Goal: Task Accomplishment & Management: Complete application form

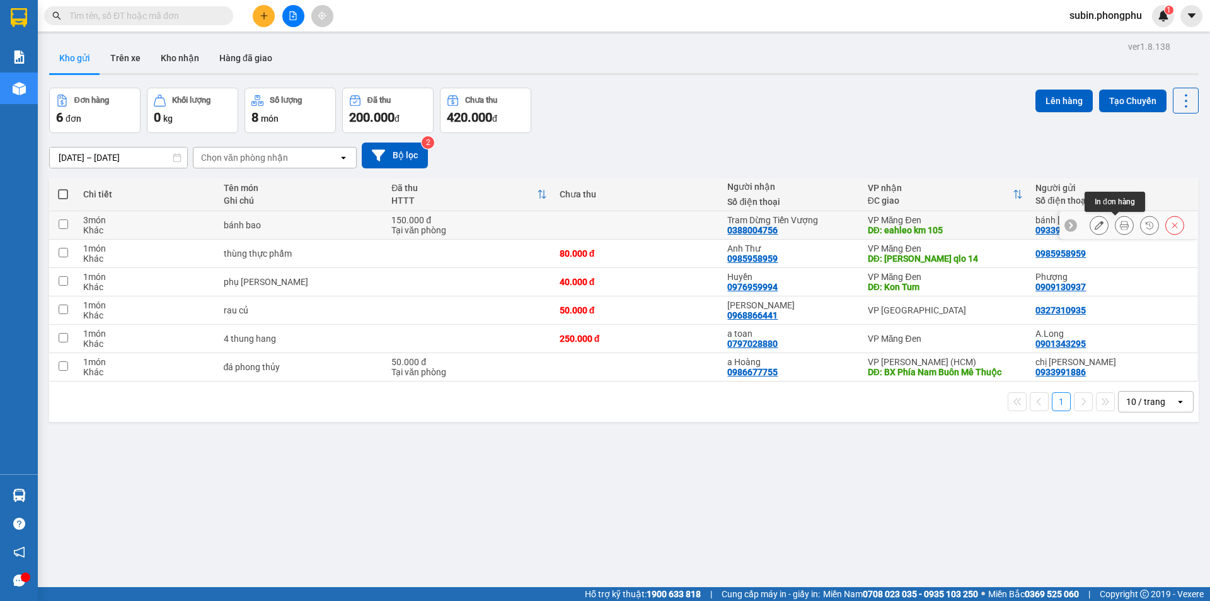
click at [1120, 228] on icon at bounding box center [1124, 225] width 9 height 9
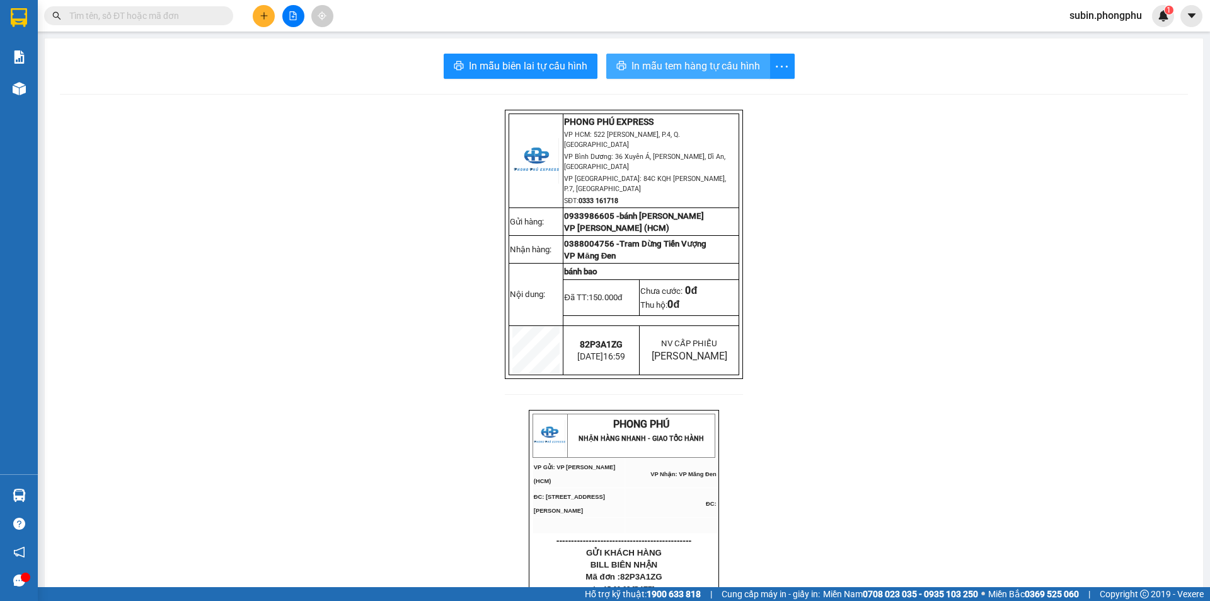
click at [716, 67] on span "In mẫu tem hàng tự cấu hình" at bounding box center [696, 66] width 129 height 16
click at [737, 56] on button "In mẫu tem hàng tự cấu hình" at bounding box center [688, 66] width 164 height 25
click at [679, 59] on span "In mẫu tem hàng tự cấu hình" at bounding box center [696, 66] width 129 height 16
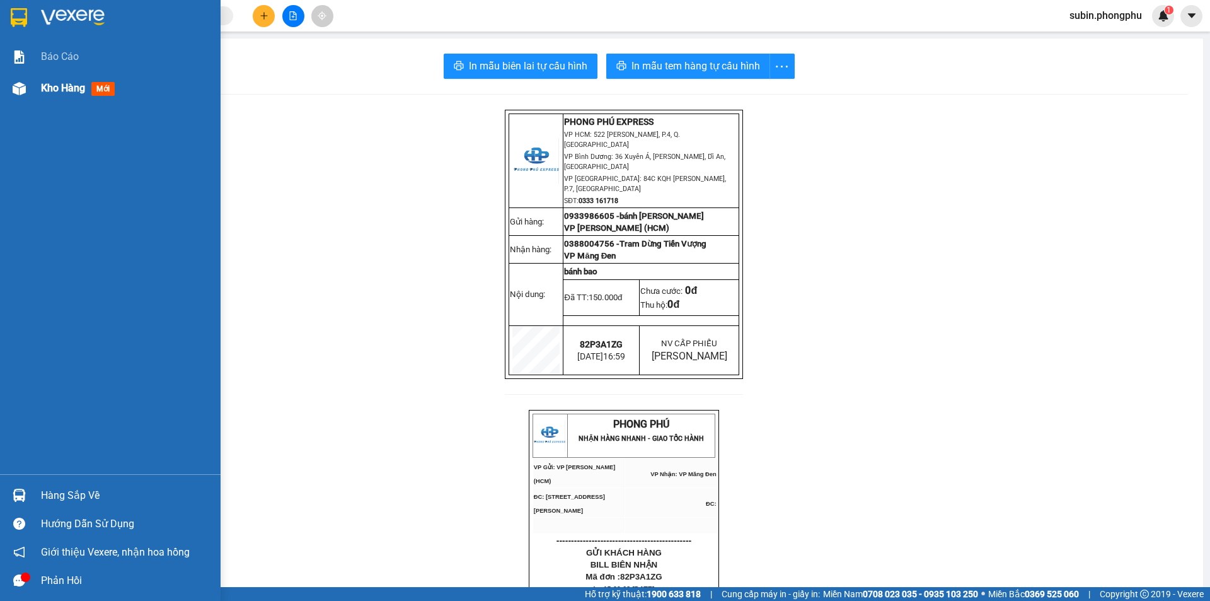
click at [45, 90] on span "Kho hàng" at bounding box center [63, 88] width 44 height 12
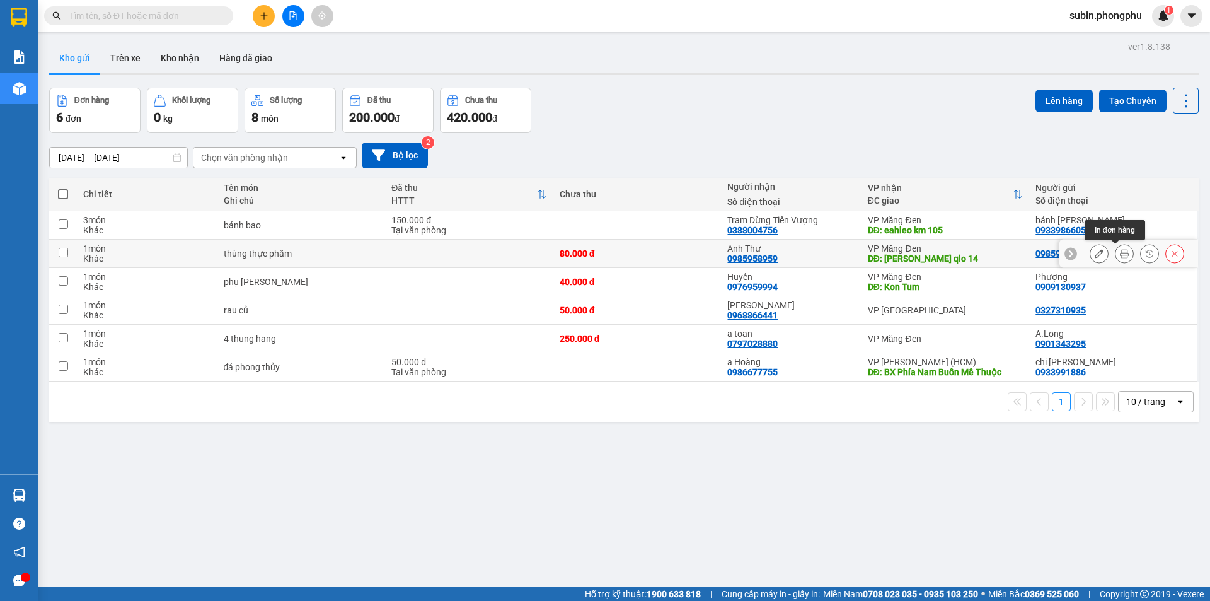
click at [1120, 255] on icon at bounding box center [1124, 253] width 9 height 9
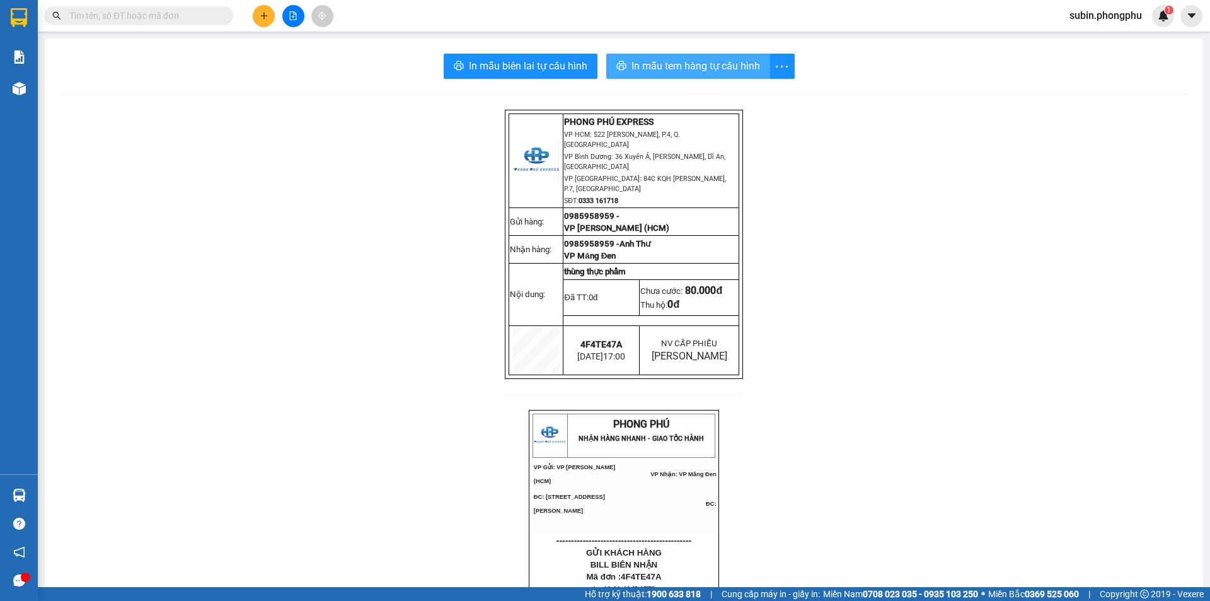
click at [725, 62] on span "In mẫu tem hàng tự cấu hình" at bounding box center [696, 66] width 129 height 16
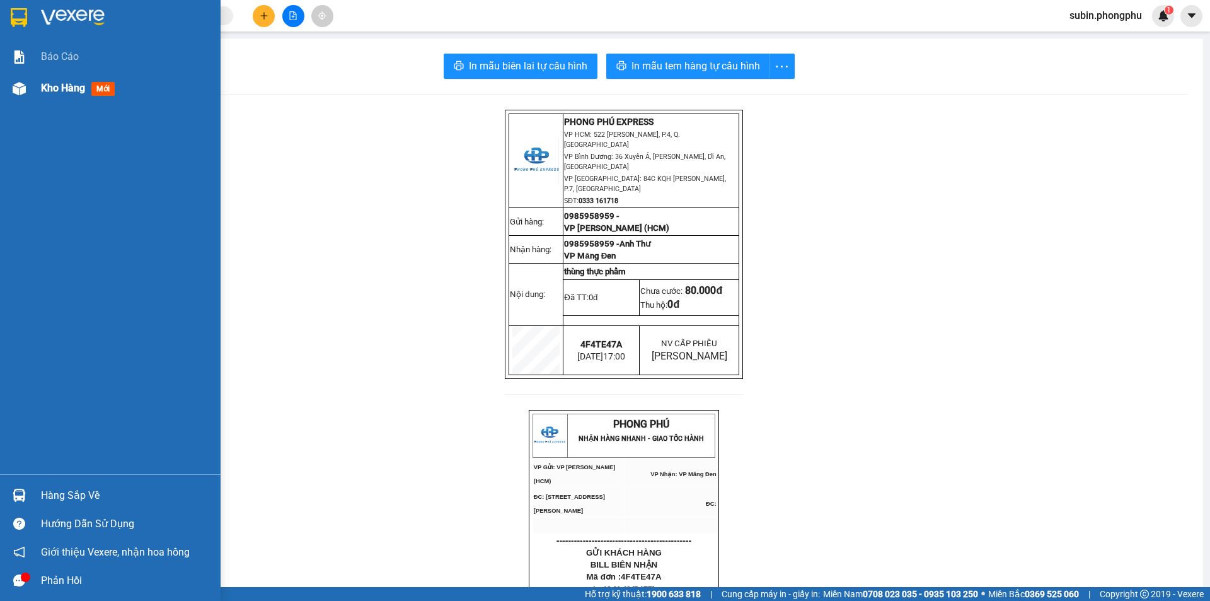
click at [59, 88] on span "Kho hàng" at bounding box center [63, 88] width 44 height 12
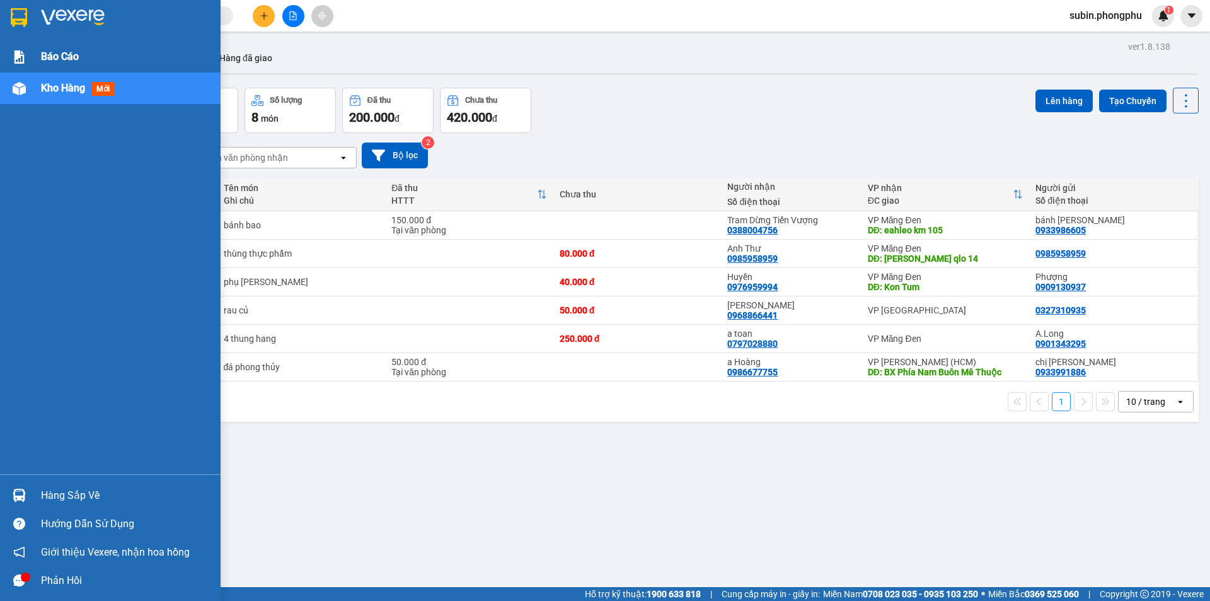
click at [75, 57] on span "Báo cáo" at bounding box center [60, 57] width 38 height 16
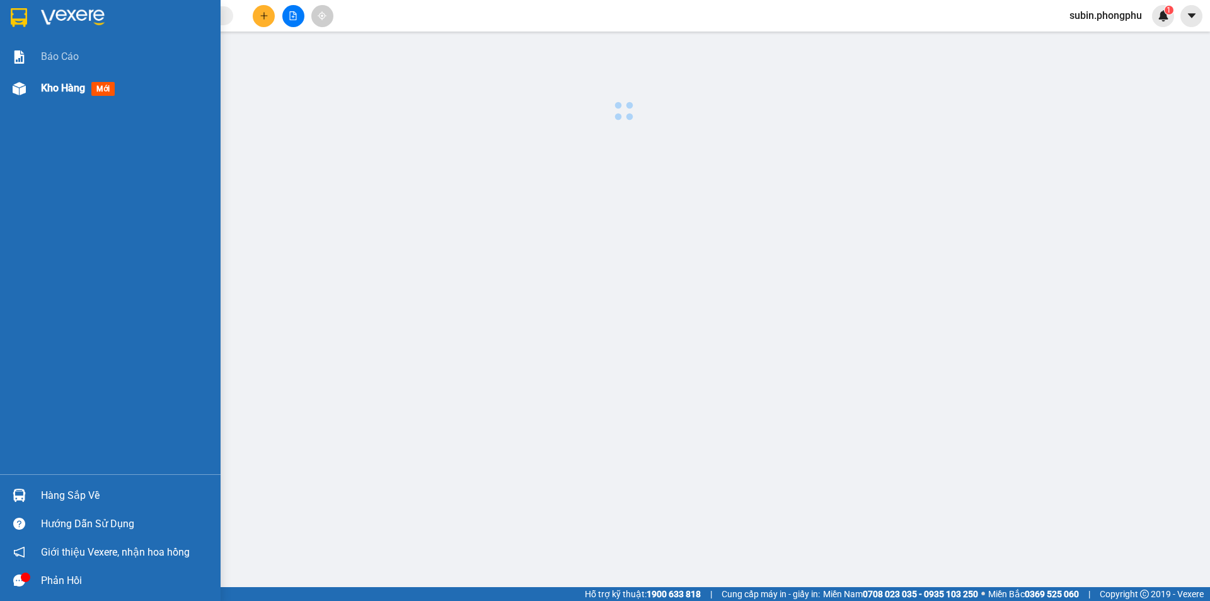
click at [71, 83] on span "Kho hàng" at bounding box center [63, 88] width 44 height 12
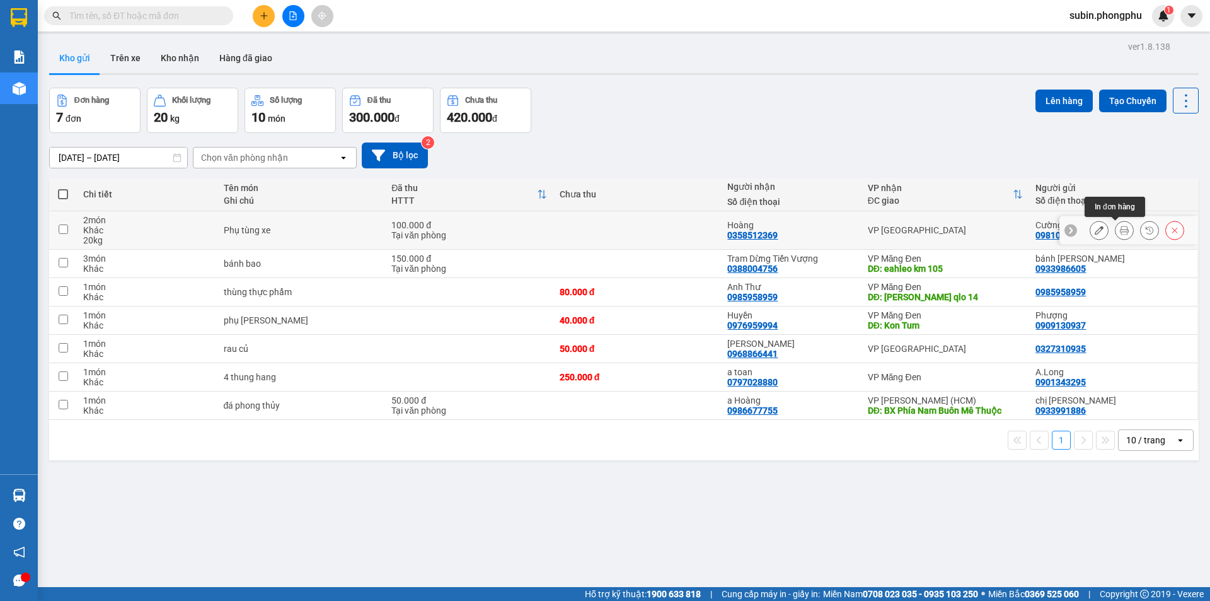
click at [1120, 231] on icon at bounding box center [1124, 230] width 9 height 9
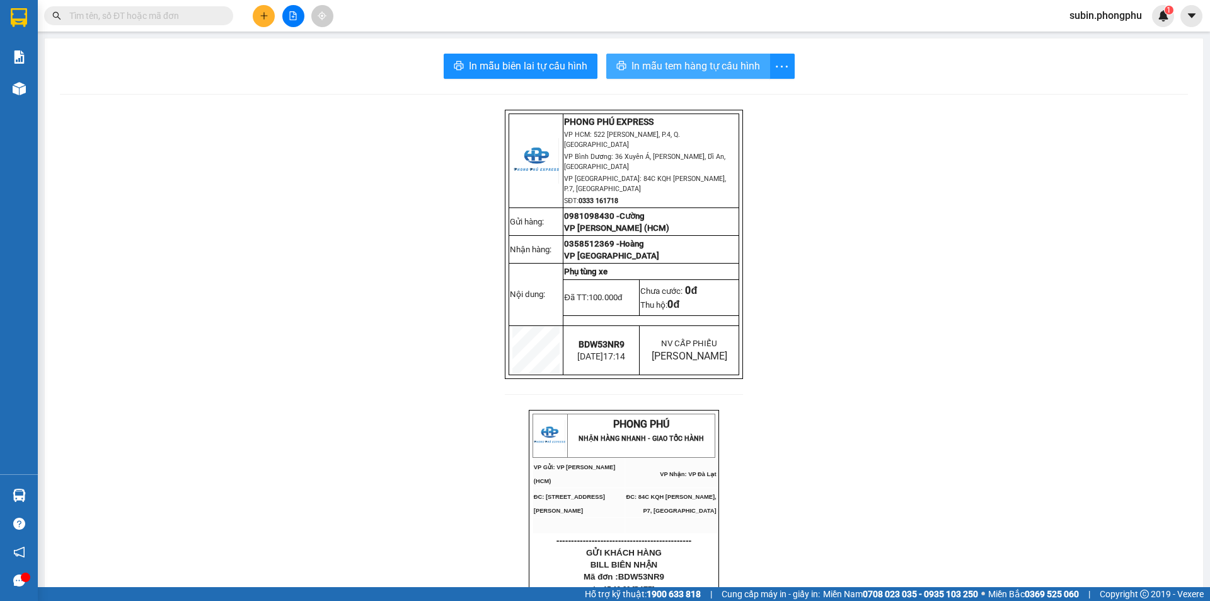
click at [719, 58] on span "In mẫu tem hàng tự cấu hình" at bounding box center [696, 66] width 129 height 16
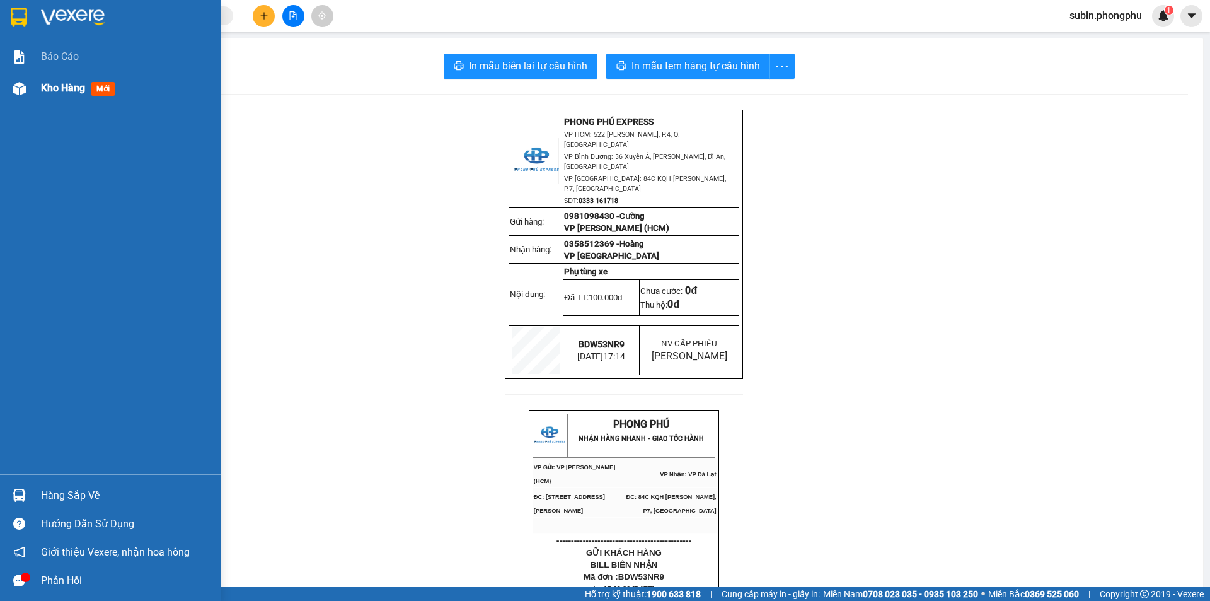
click at [46, 96] on div "Kho hàng mới" at bounding box center [126, 88] width 170 height 32
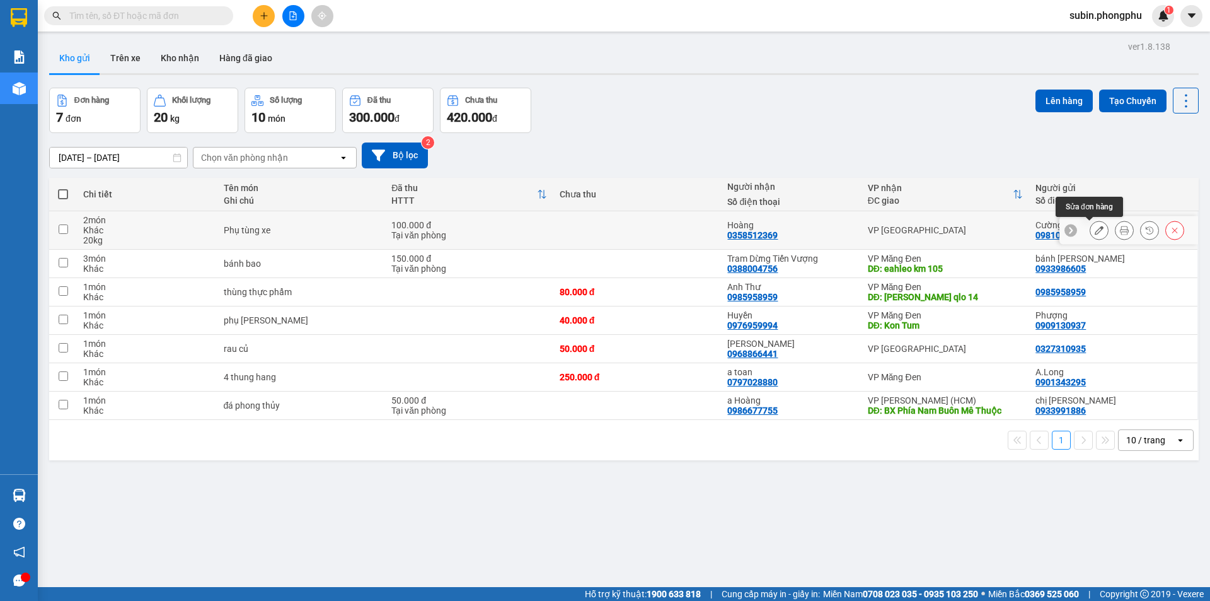
click at [1090, 229] on button at bounding box center [1099, 230] width 18 height 22
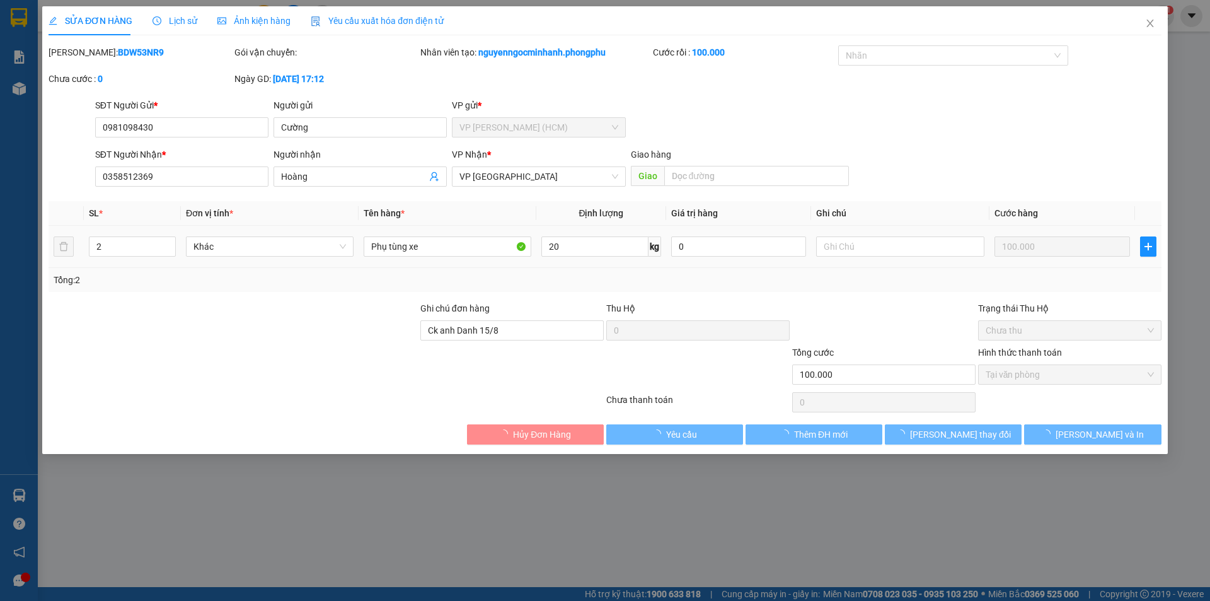
type input "0981098430"
type input "0358512369"
type input "Ck anh Danh 15/8"
type input "100.000"
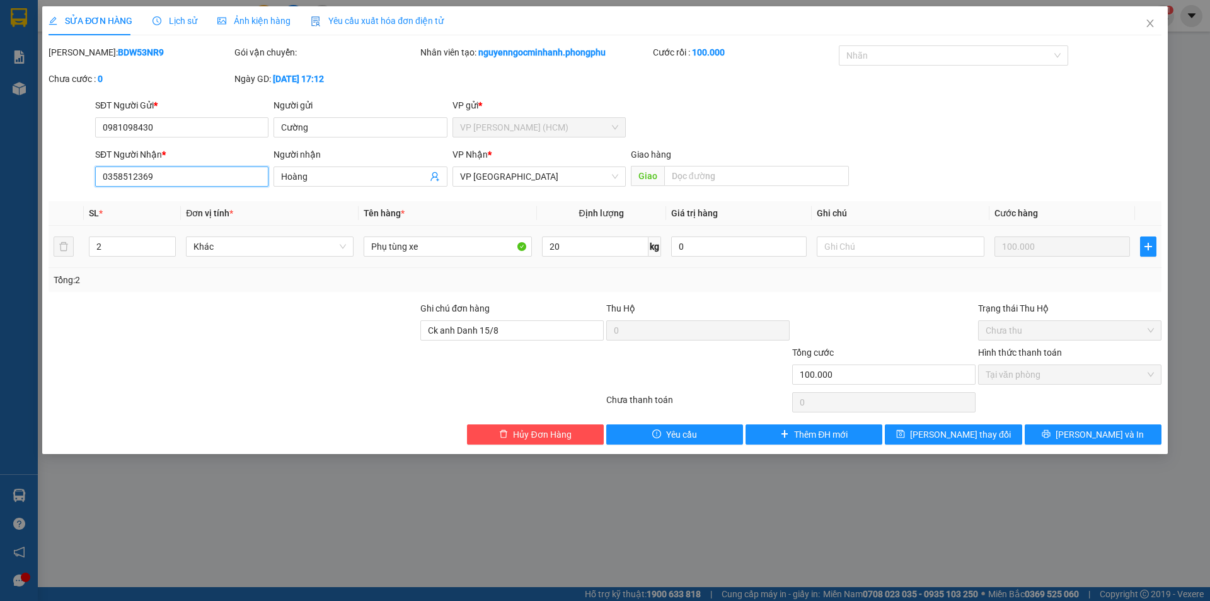
drag, startPoint x: 216, startPoint y: 170, endPoint x: 30, endPoint y: 154, distance: 186.6
click at [30, 154] on div "SỬA ĐƠN HÀNG Lịch sử Ảnh kiện hàng Yêu cầu xuất hóa đơn điện tử Total Paid Fee …" at bounding box center [605, 300] width 1210 height 601
type input "0707099966"
drag, startPoint x: 336, startPoint y: 183, endPoint x: 220, endPoint y: 161, distance: 118.1
click at [220, 161] on div "SĐT Người Nhận * 0707099966 Người nhận Hoàng Hoàng VP Nhận * VP Đà Lạt Giao hàn…" at bounding box center [629, 169] width 1072 height 44
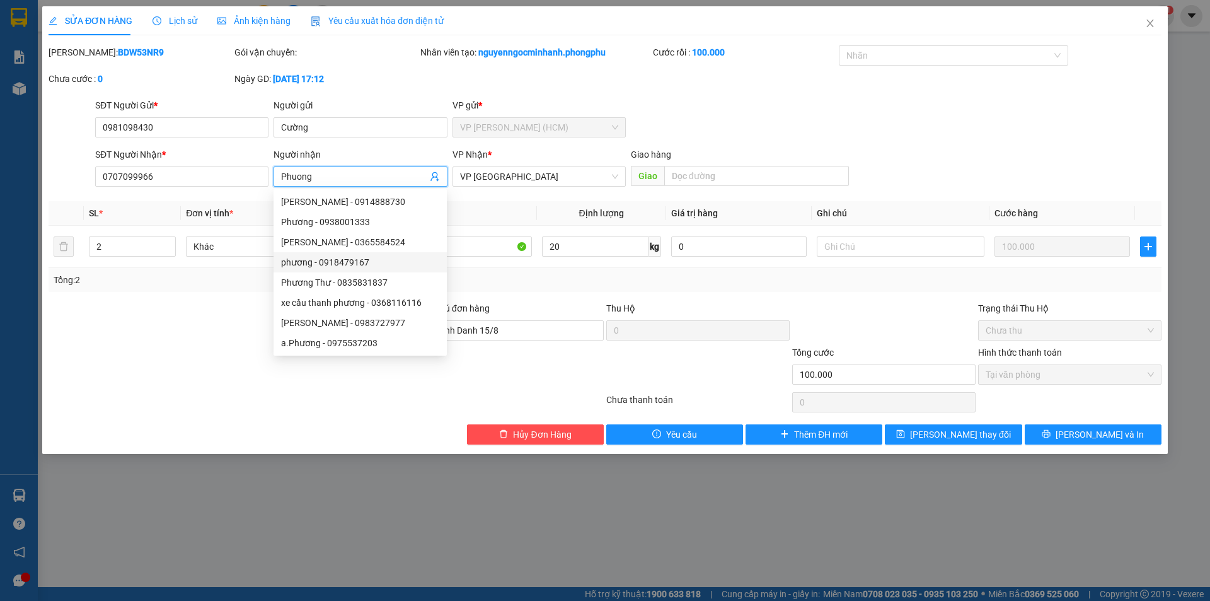
type input "Phuong"
click at [773, 133] on div "SĐT Người Gửi * 0981098430 Người gửi Cường VP gửi * VP [PERSON_NAME] (HCM)" at bounding box center [629, 120] width 1072 height 44
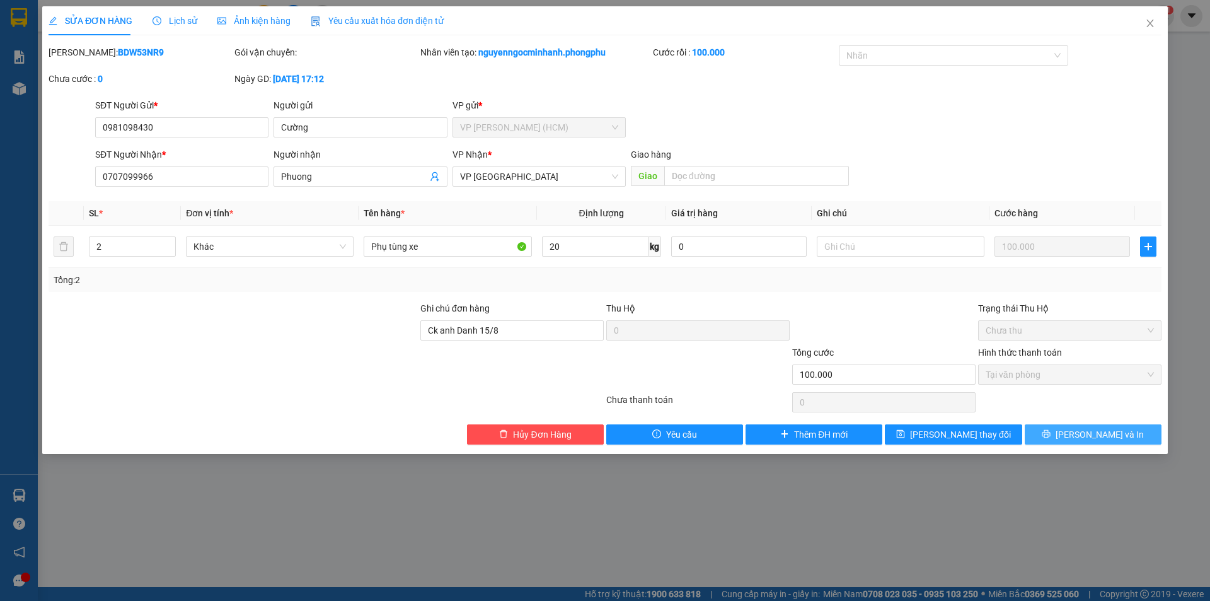
click at [1089, 431] on span "[PERSON_NAME] và In" at bounding box center [1100, 434] width 88 height 14
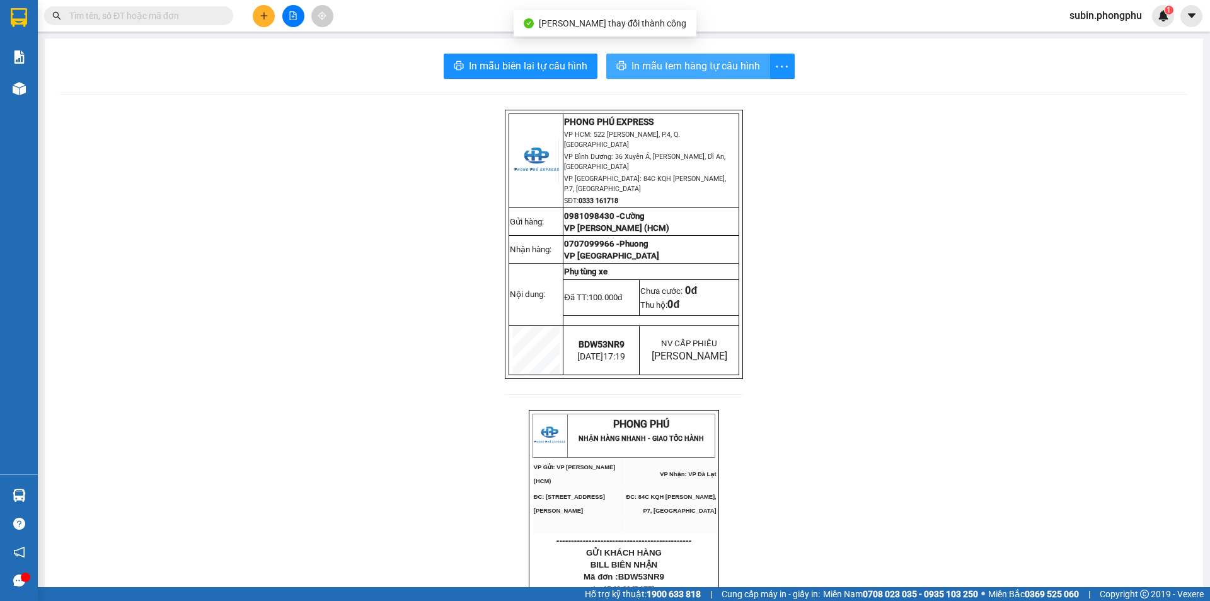
click at [676, 64] on span "In mẫu tem hàng tự cấu hình" at bounding box center [696, 66] width 129 height 16
